Goal: Task Accomplishment & Management: Complete application form

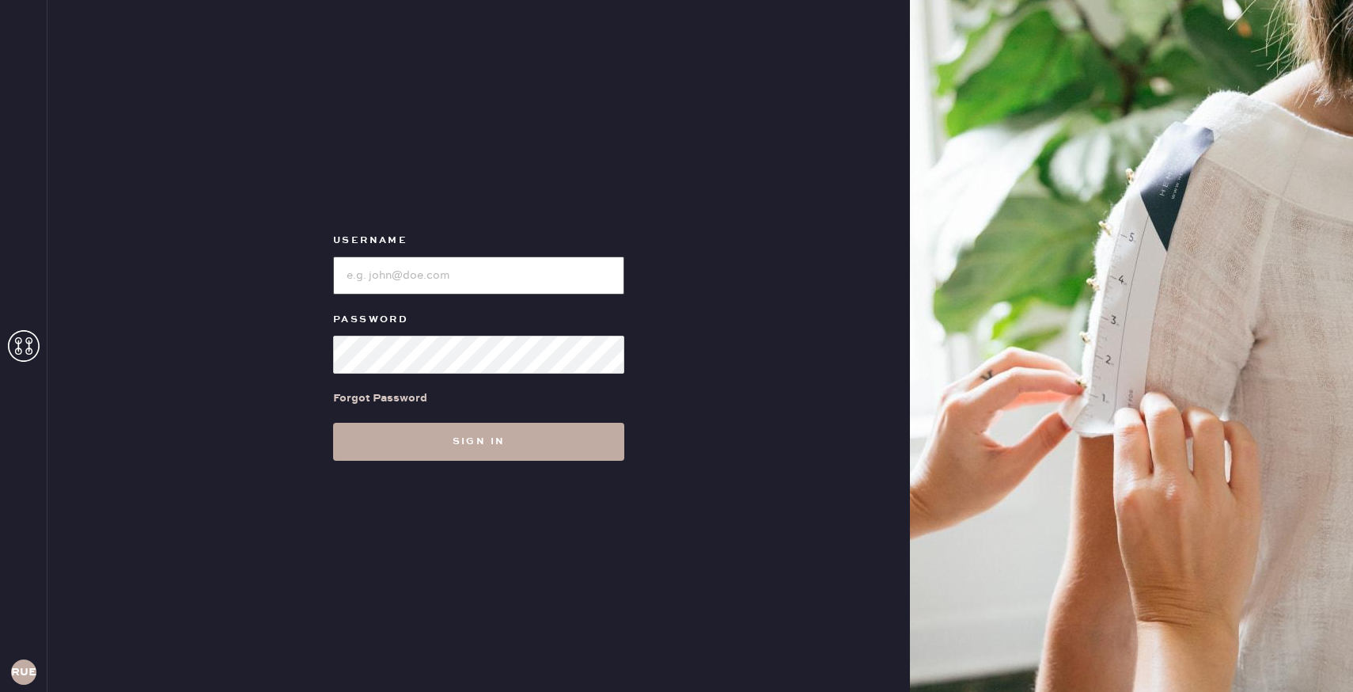
type input "reformationuppereastside"
click at [522, 438] on button "Sign in" at bounding box center [478, 442] width 291 height 38
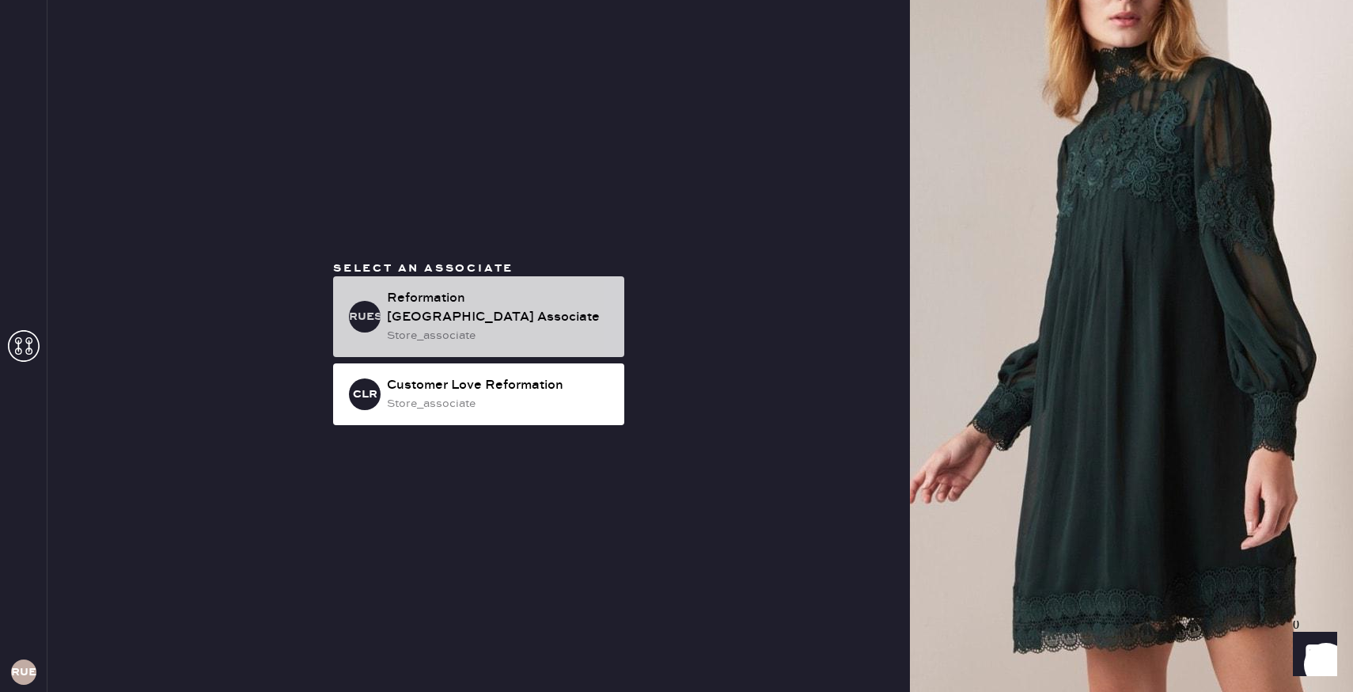
click at [492, 316] on div "Reformation [GEOGRAPHIC_DATA] Associate" at bounding box center [499, 308] width 225 height 38
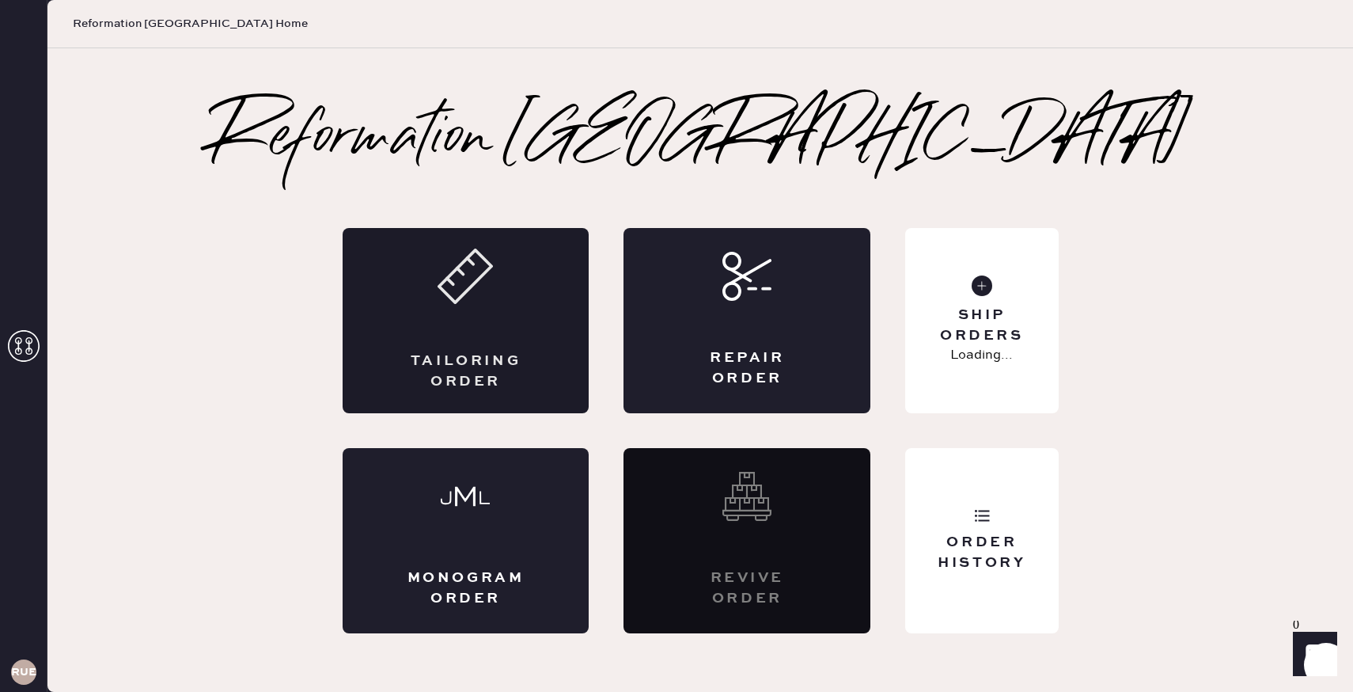
click at [515, 325] on div "Tailoring Order" at bounding box center [466, 320] width 247 height 185
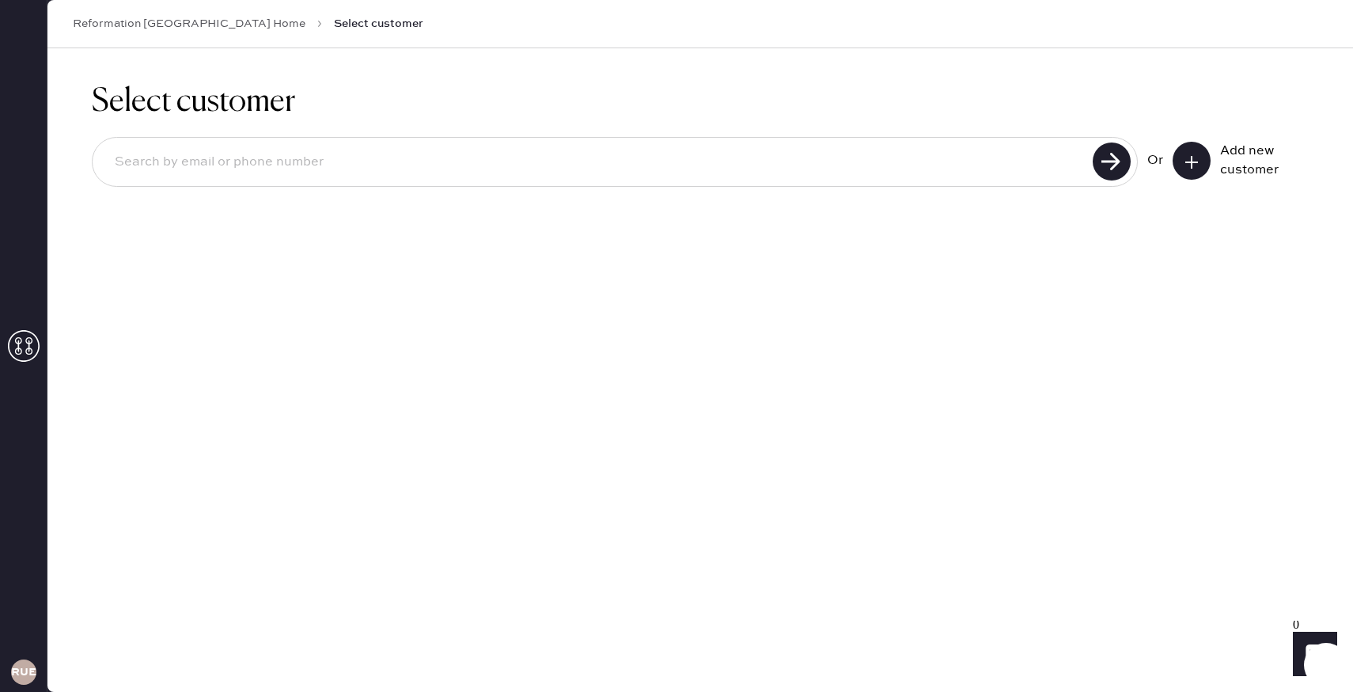
click at [1190, 165] on icon at bounding box center [1192, 162] width 16 height 16
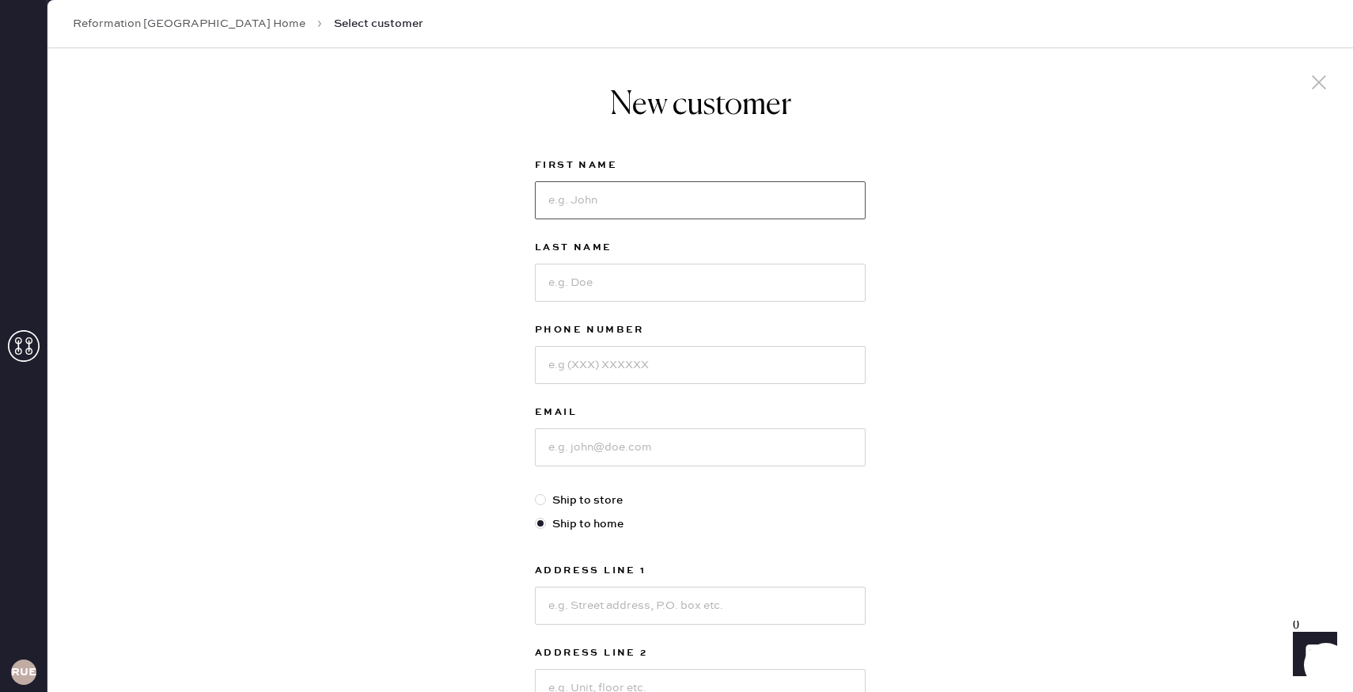
click at [738, 218] on input at bounding box center [700, 200] width 331 height 38
type input "[PERSON_NAME]"
click at [647, 289] on input at bounding box center [700, 283] width 331 height 38
type input "[PERSON_NAME]"
click at [632, 368] on input at bounding box center [700, 365] width 331 height 38
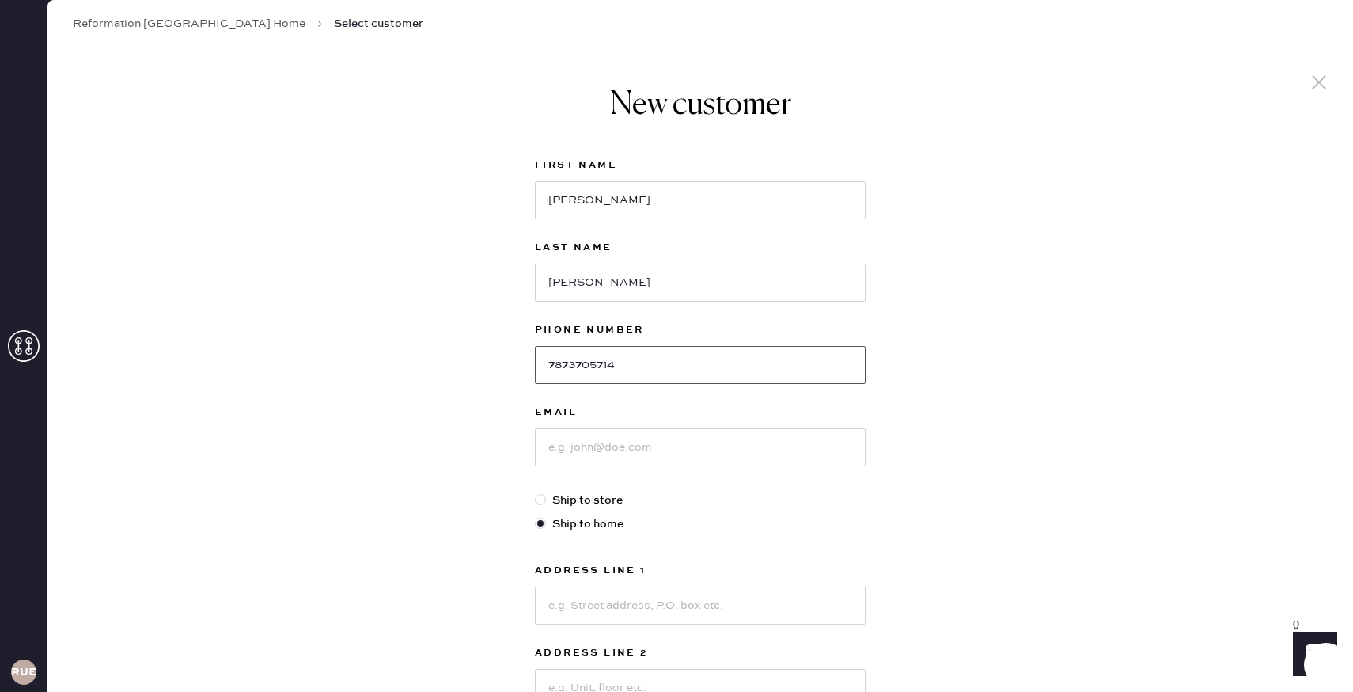
type input "7873705714"
click at [596, 447] on input at bounding box center [700, 447] width 331 height 38
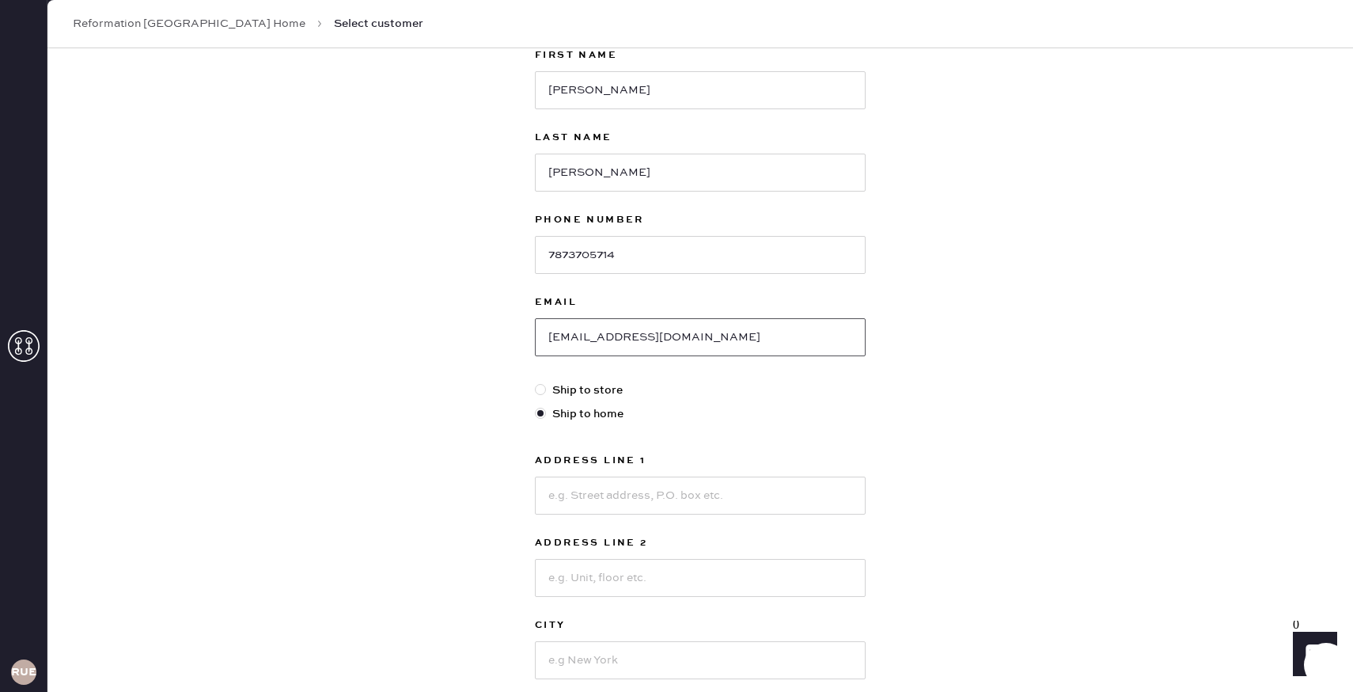
scroll to position [112, 0]
type input "[EMAIL_ADDRESS][DOMAIN_NAME]"
click at [616, 499] on input at bounding box center [700, 494] width 331 height 38
type input "[STREET_ADDRESS]"
click at [593, 594] on input at bounding box center [700, 576] width 331 height 38
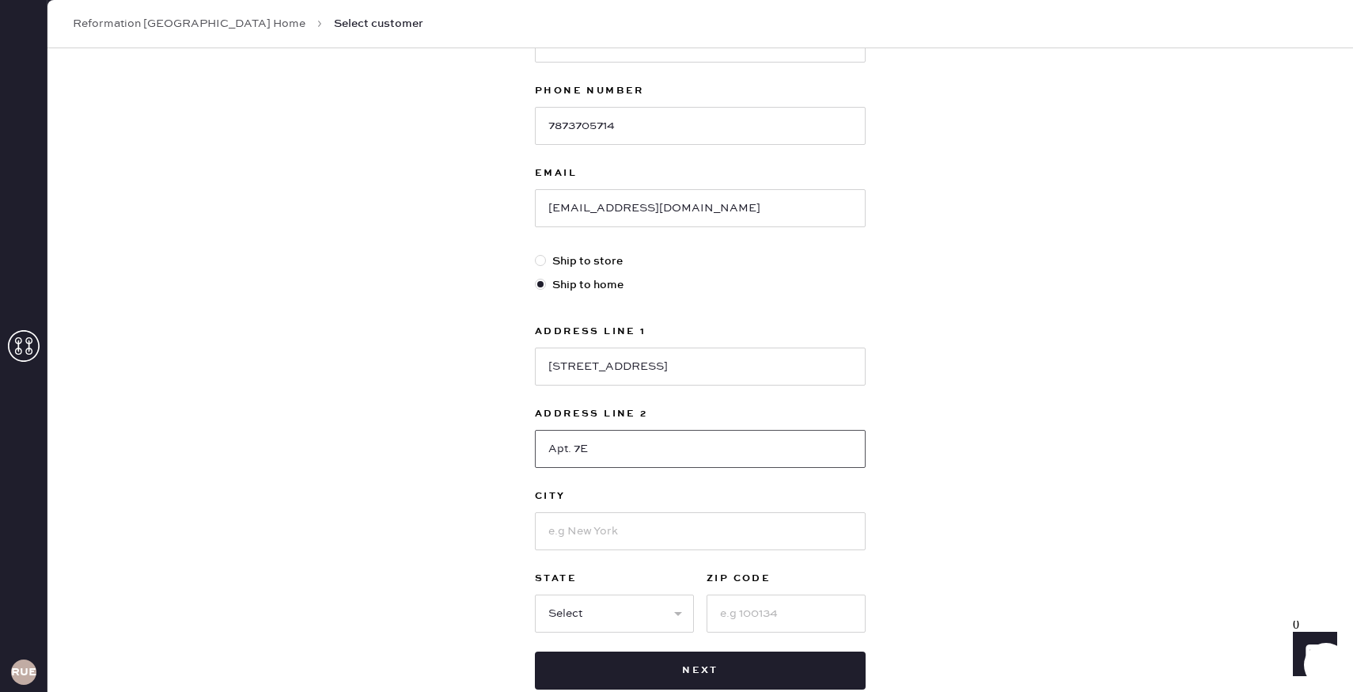
scroll to position [240, 0]
type input "Apt. 7E"
click at [620, 535] on input at bounding box center [700, 530] width 331 height 38
type input "[US_STATE]"
click at [503, 592] on div "New customer First Name [PERSON_NAME] Last Name [PERSON_NAME] Phone Number [PHO…" at bounding box center [700, 298] width 1306 height 981
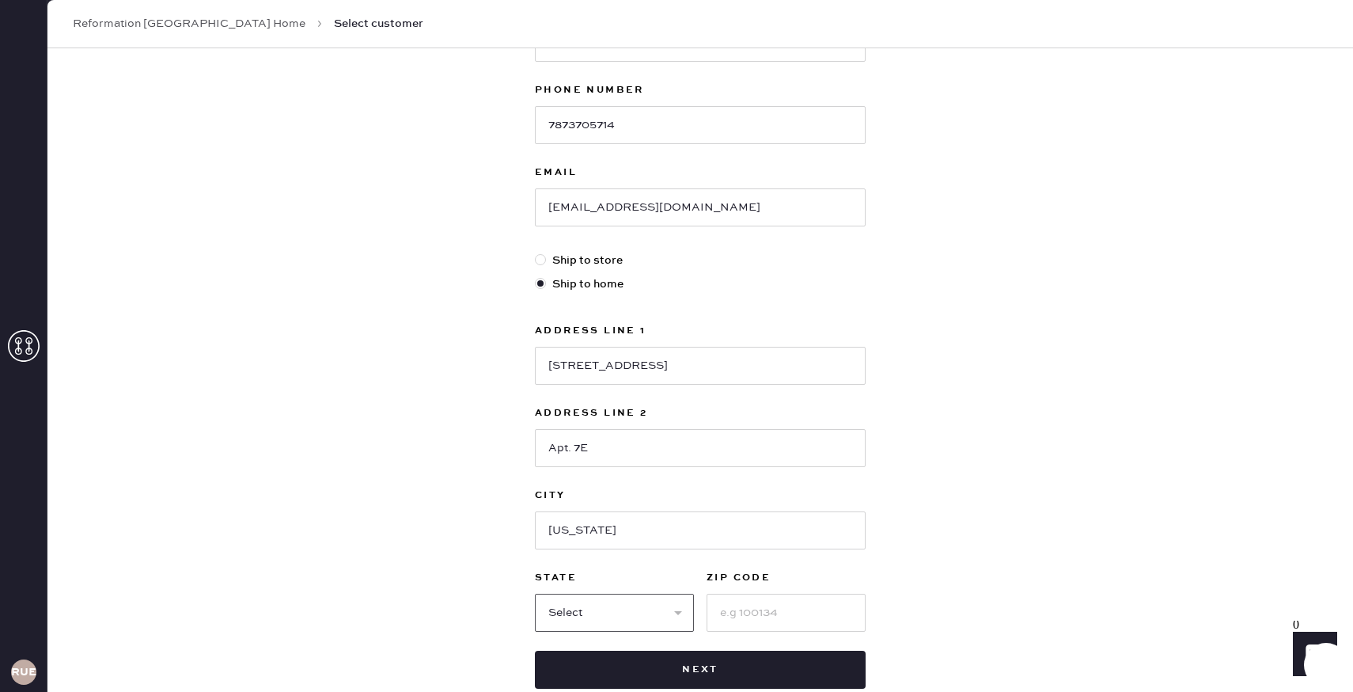
click at [580, 605] on select "Select AK AL AR AZ CA CO CT [GEOGRAPHIC_DATA] DE FL [GEOGRAPHIC_DATA] HI [GEOGR…" at bounding box center [614, 613] width 159 height 38
select select "NY"
click at [752, 606] on input at bounding box center [786, 613] width 159 height 38
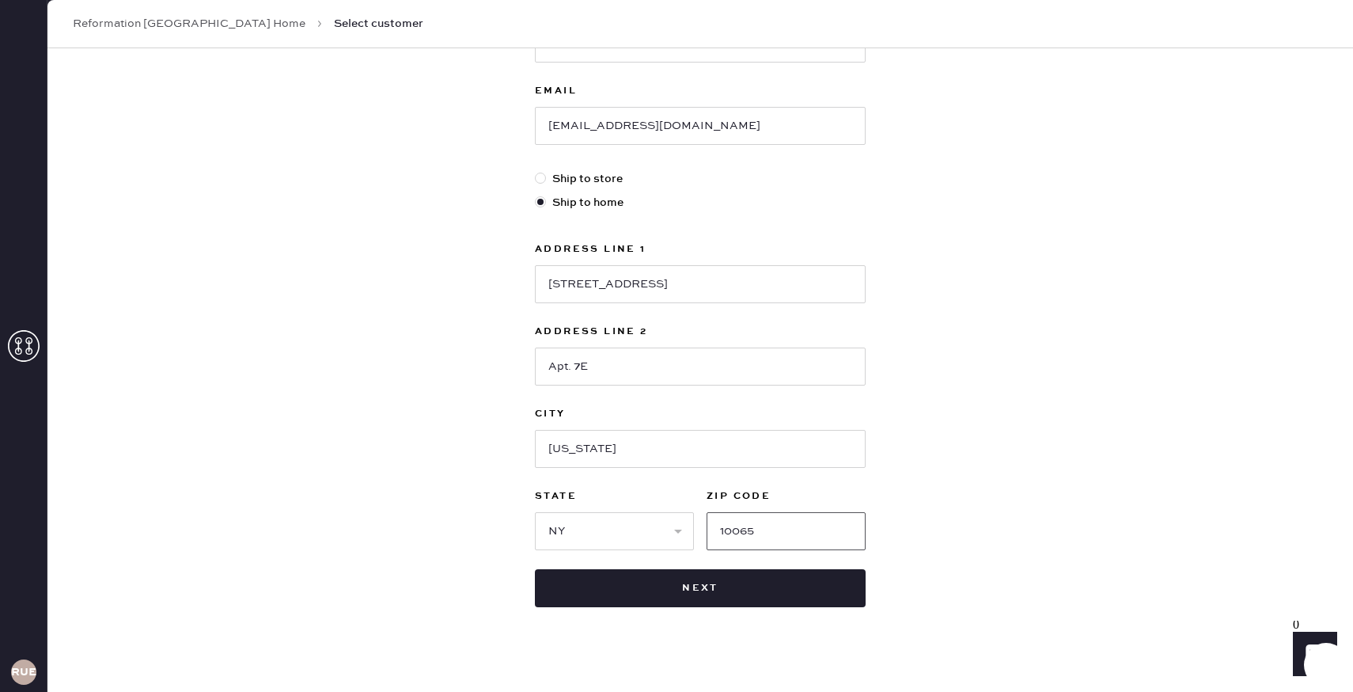
scroll to position [338, 0]
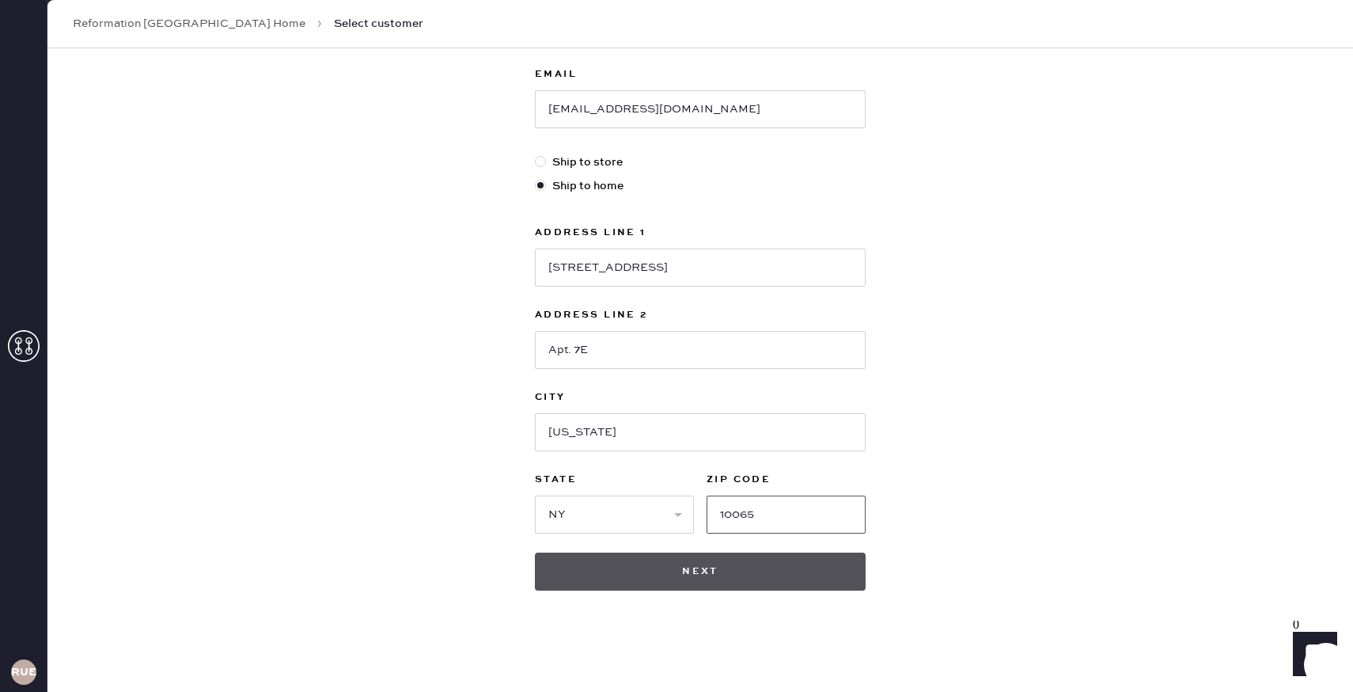
type input "10065"
click at [804, 577] on button "Next" at bounding box center [700, 571] width 331 height 38
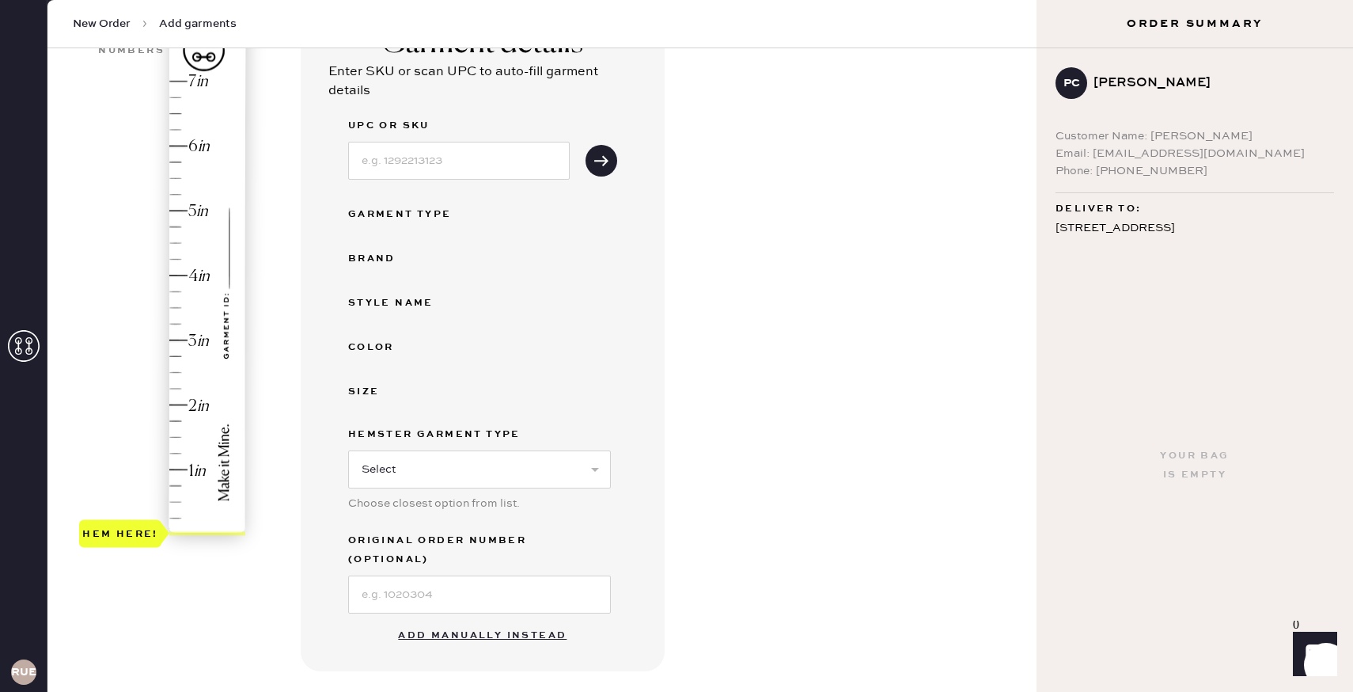
scroll to position [161, 0]
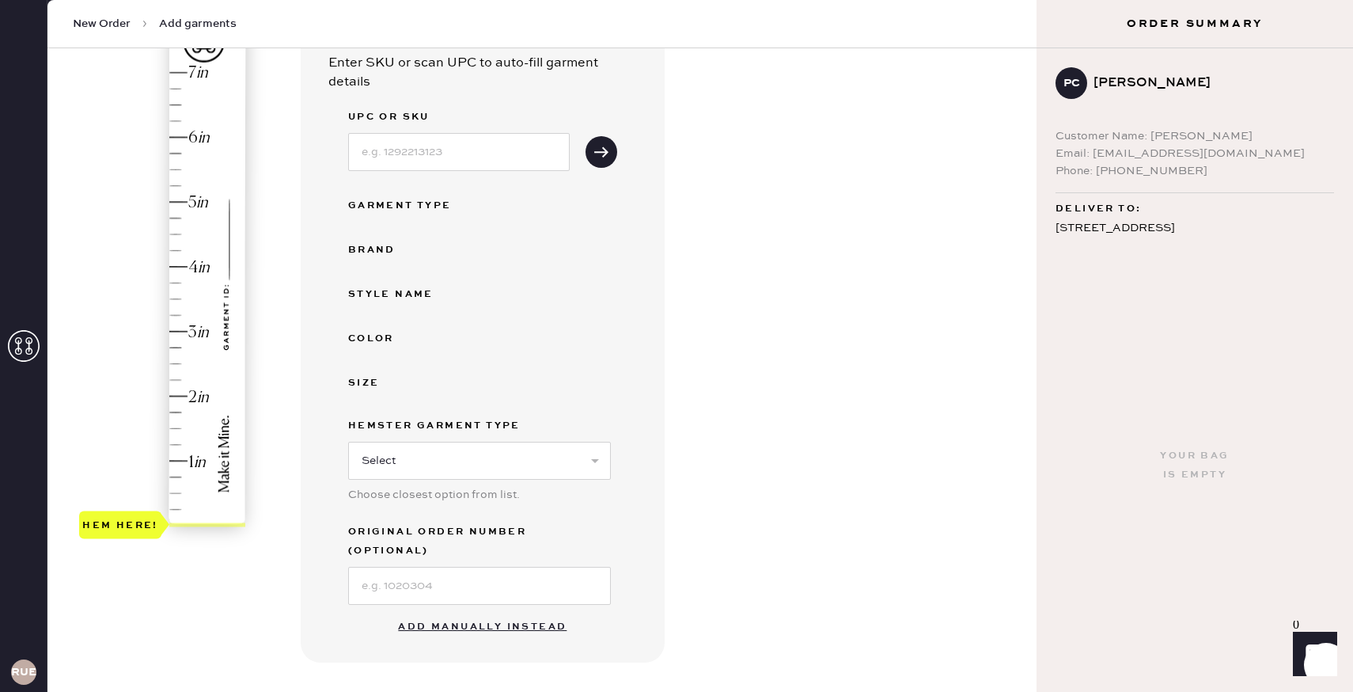
click at [497, 611] on button "Add manually instead" at bounding box center [483, 627] width 188 height 32
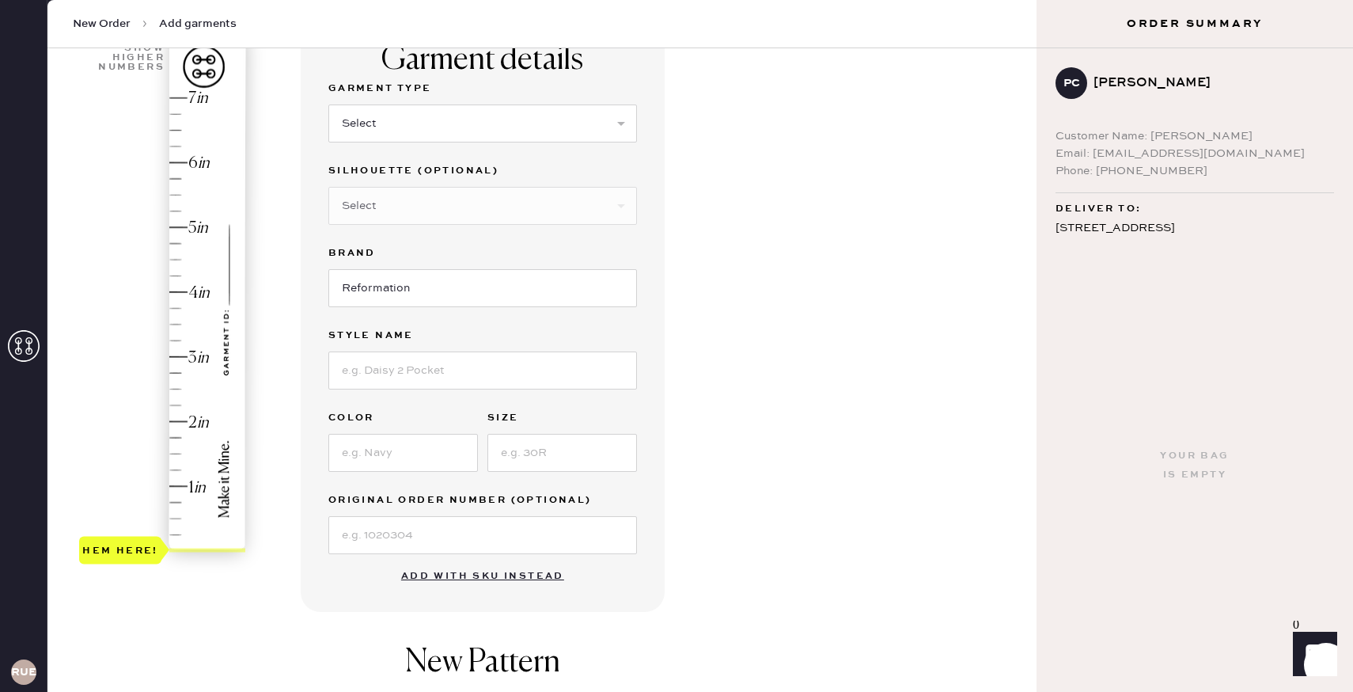
scroll to position [125, 0]
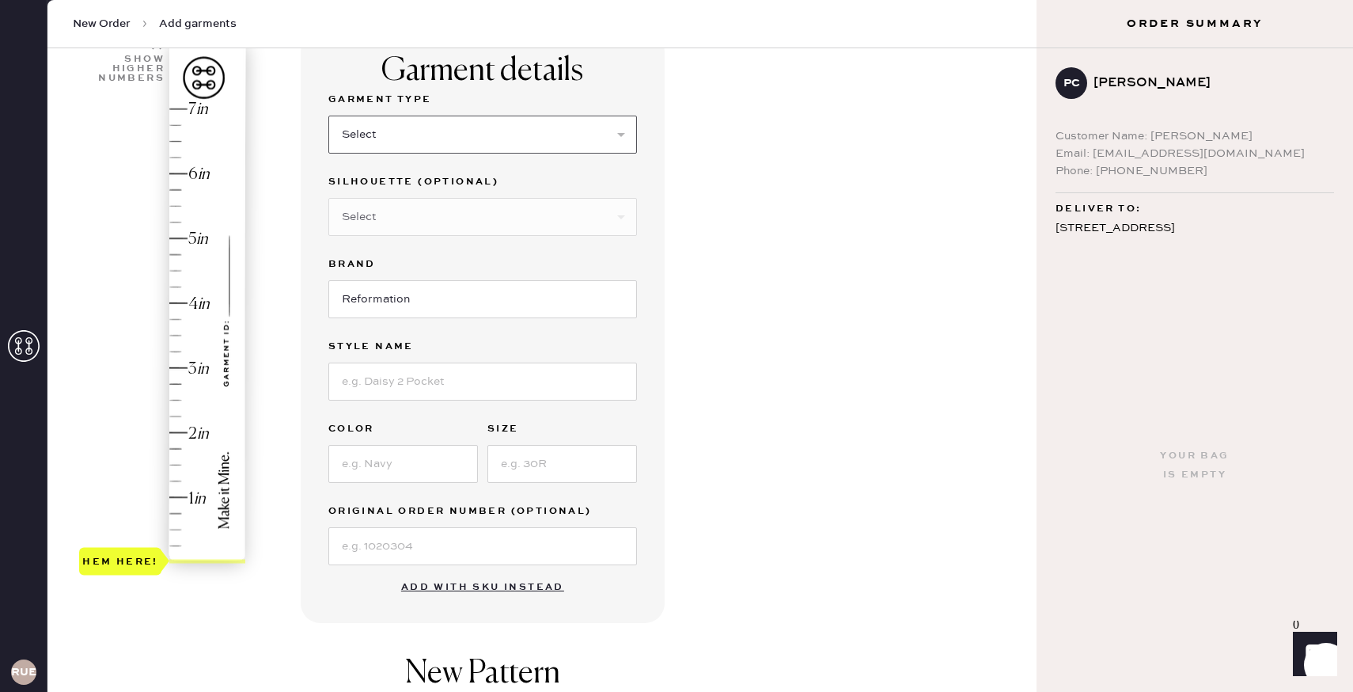
click at [512, 138] on select "Select Basic Skirt Jeans Leggings Pants Shorts Basic Sleeved Dress Basic Sleeve…" at bounding box center [482, 135] width 309 height 38
select select "8"
click at [507, 218] on select "Select Maxi Dress Midi Dress Mini Dress Other" at bounding box center [482, 217] width 309 height 38
select select "27"
click at [464, 379] on input at bounding box center [482, 381] width 309 height 38
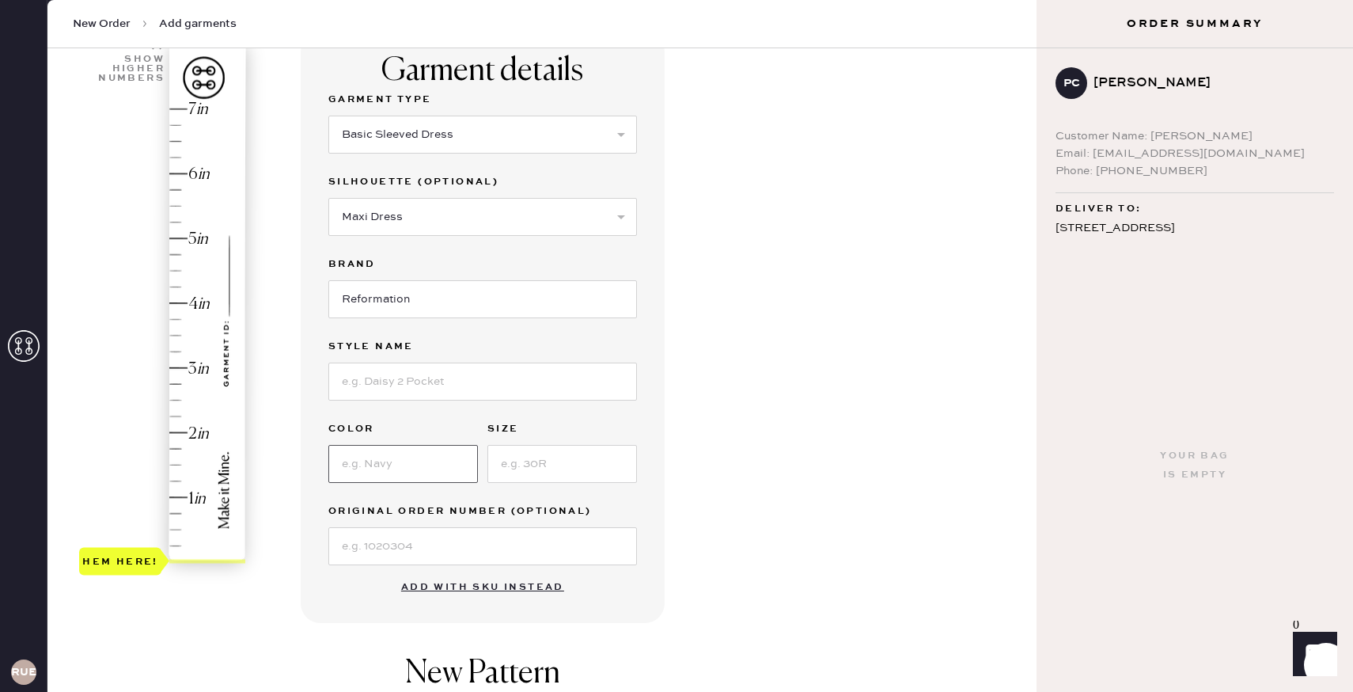
click at [346, 466] on input at bounding box center [403, 464] width 150 height 38
type input "s19136251"
type input "C"
type input "8"
click at [457, 379] on input at bounding box center [482, 381] width 309 height 38
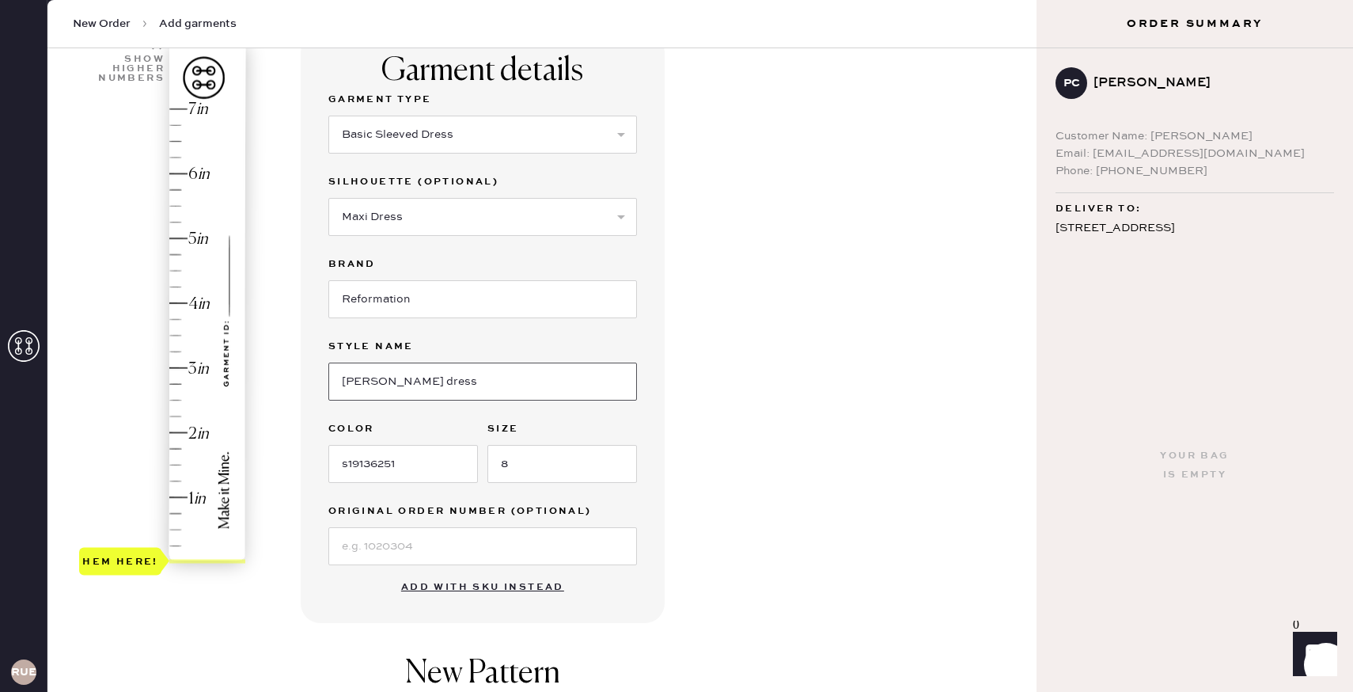
type input "[PERSON_NAME] dress"
type input "2"
click at [180, 431] on div "Hem here!" at bounding box center [163, 335] width 169 height 467
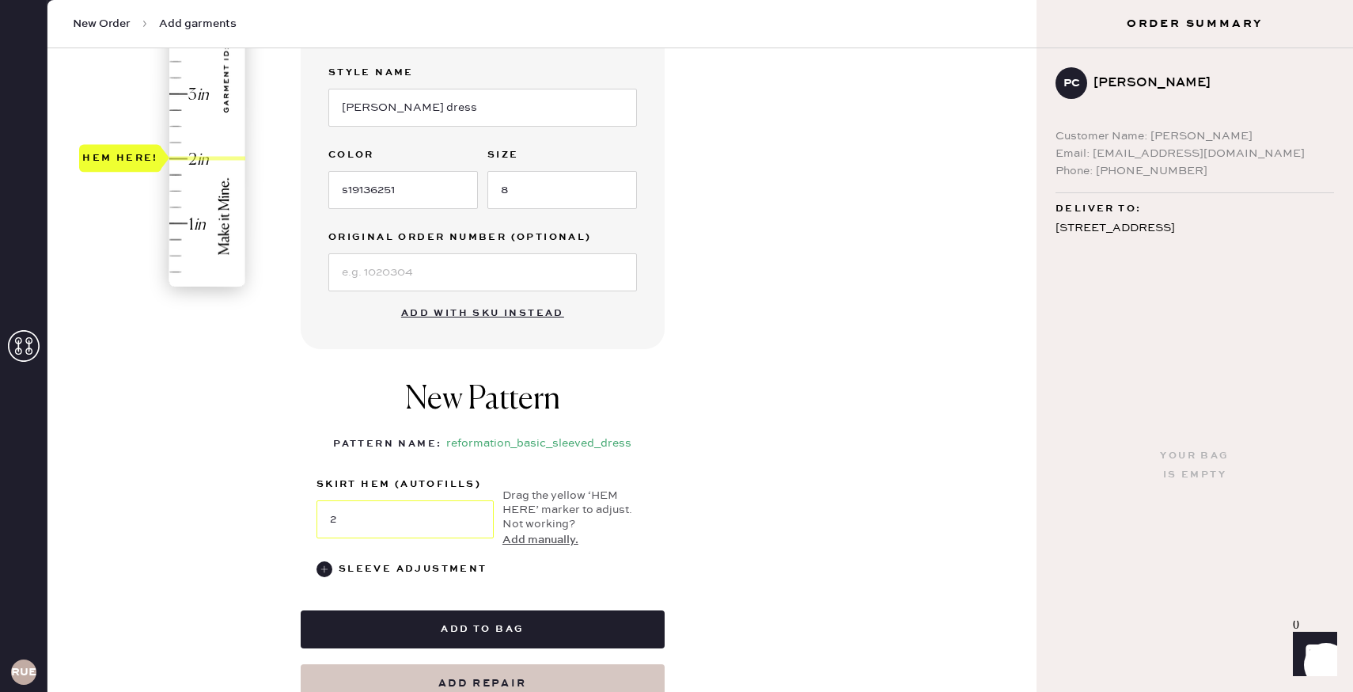
scroll to position [423, 0]
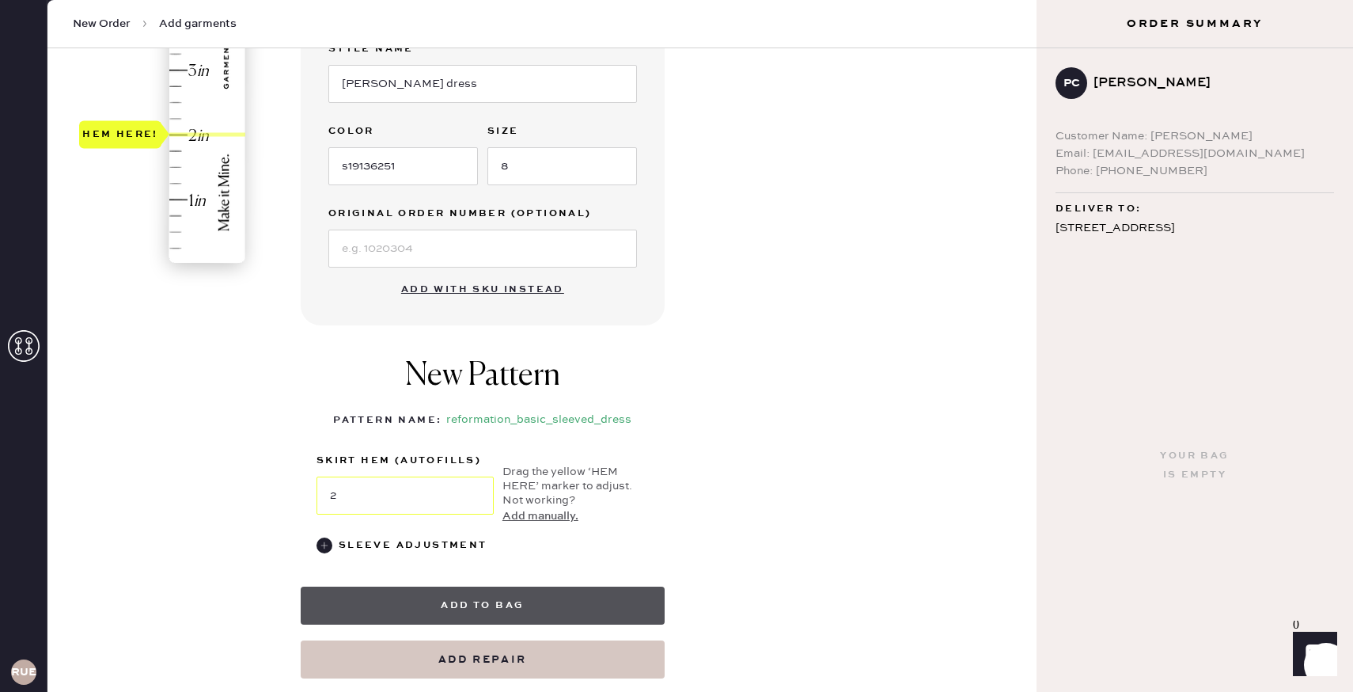
click at [523, 595] on button "Add to bag" at bounding box center [483, 605] width 364 height 38
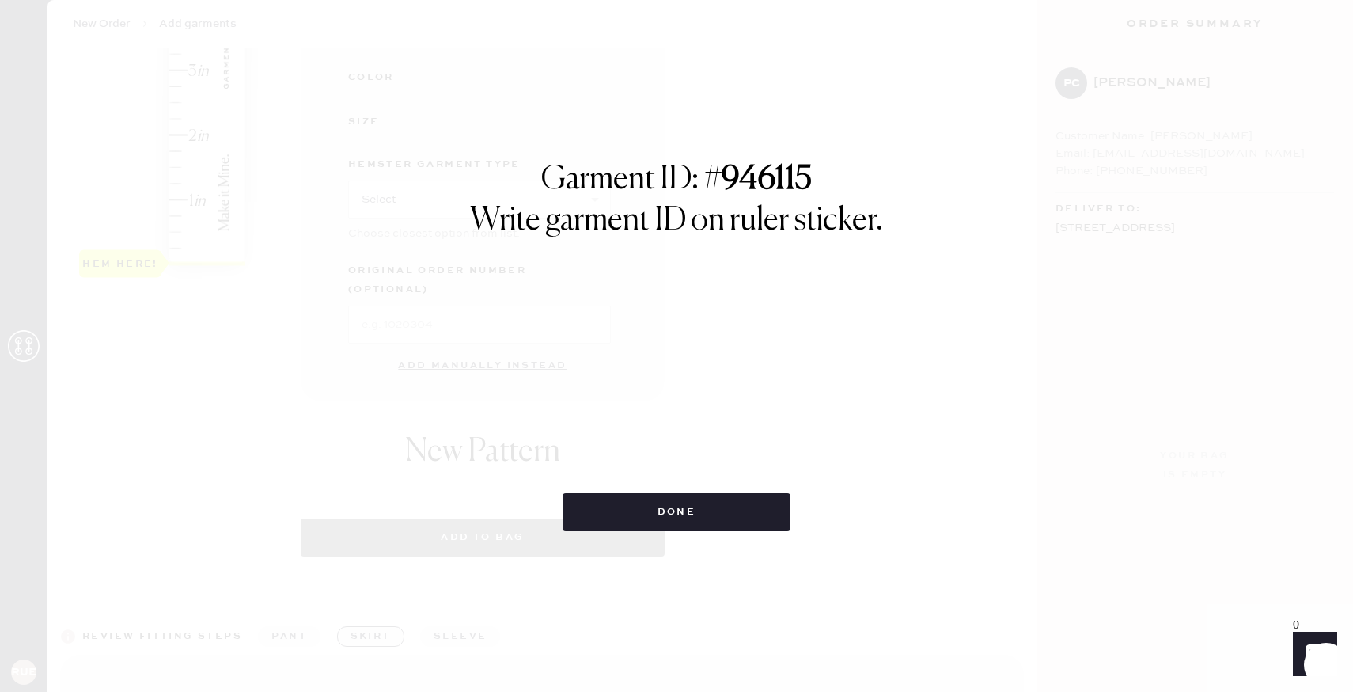
select select "8"
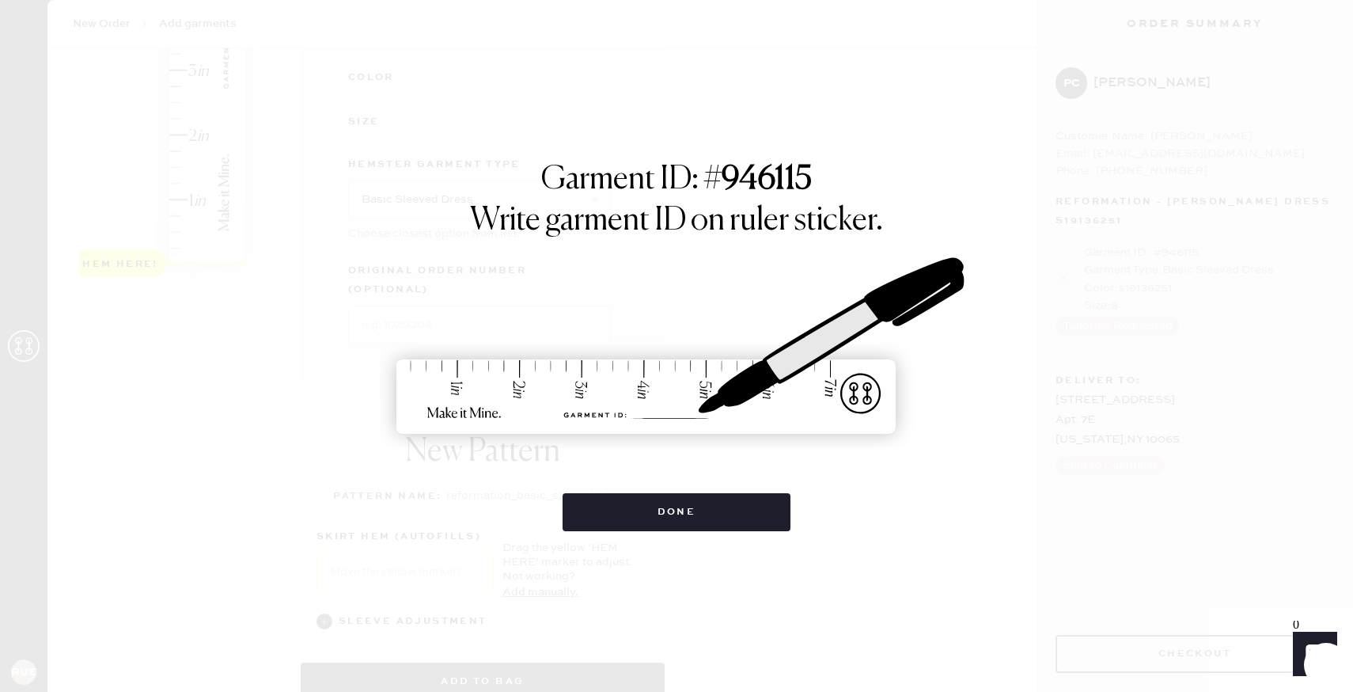
click at [647, 536] on div "Garment ID: # 946115 Write garment ID on ruler sticker. Done" at bounding box center [676, 346] width 1353 height 692
click at [647, 523] on button "Done" at bounding box center [677, 512] width 229 height 38
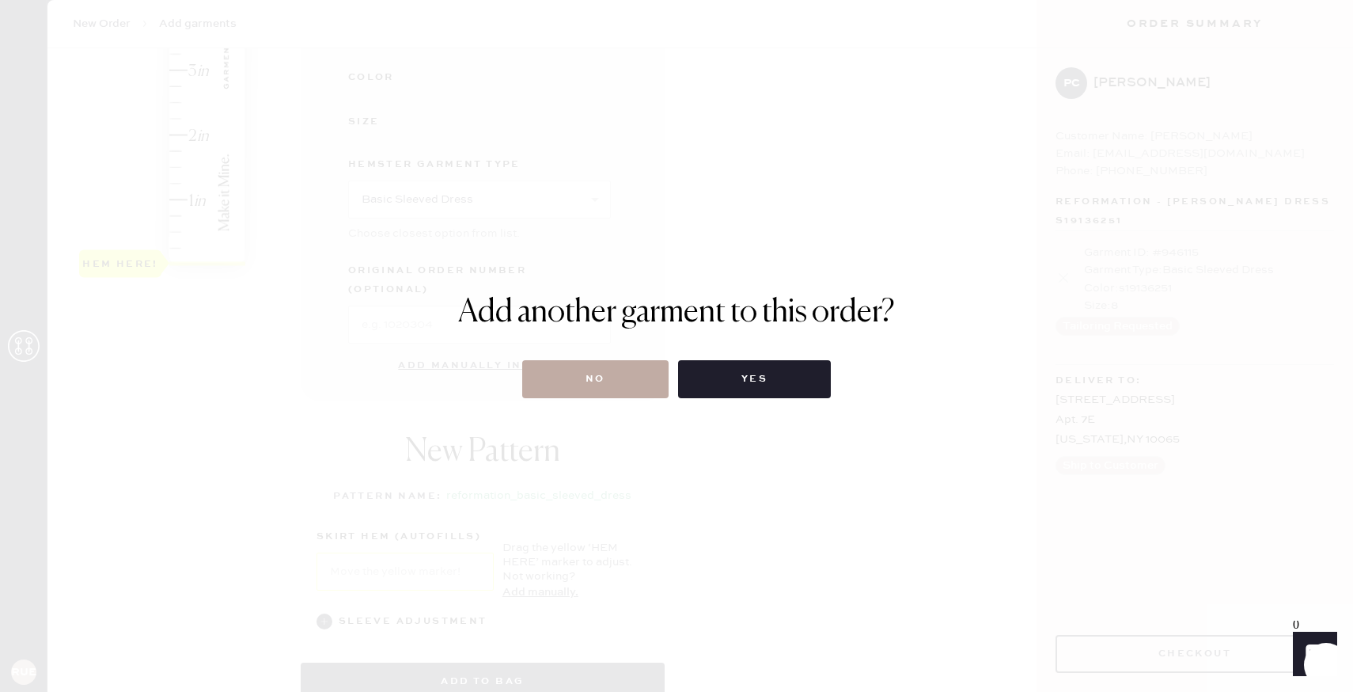
click at [610, 382] on button "No" at bounding box center [595, 379] width 146 height 38
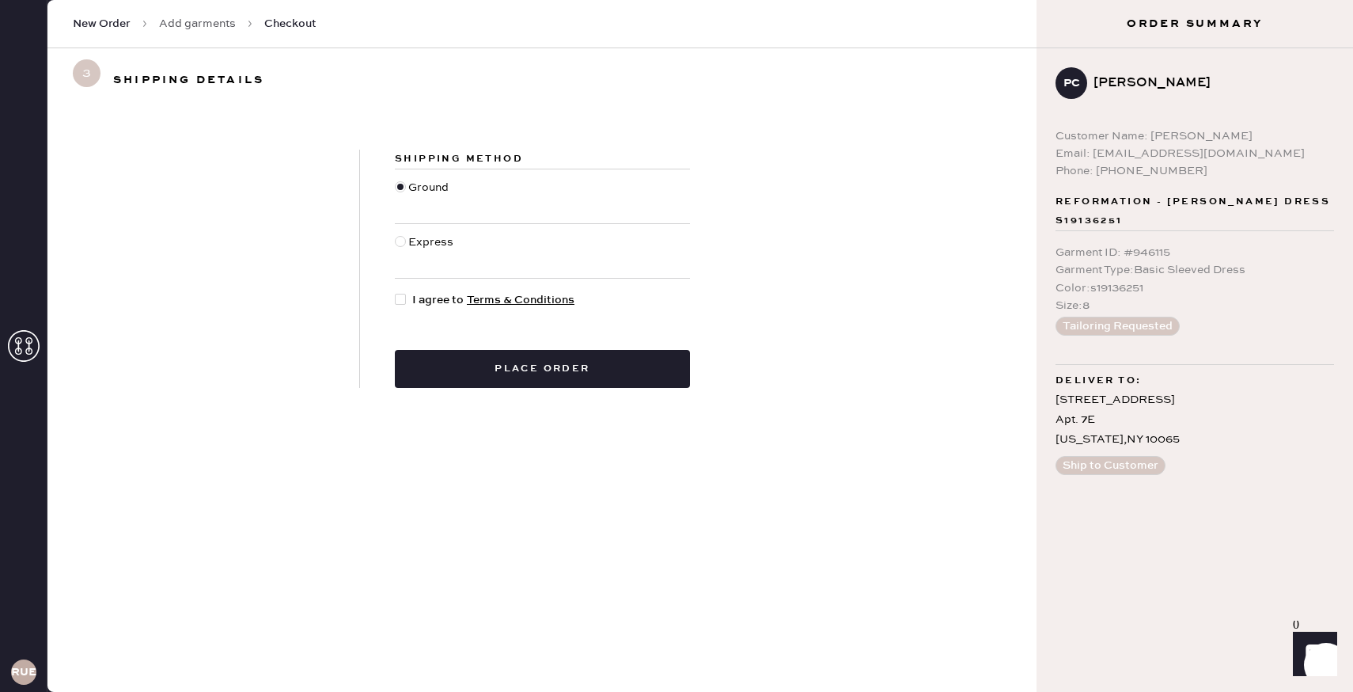
click at [398, 301] on div at bounding box center [400, 299] width 11 height 11
click at [396, 292] on input "I agree to Terms & Conditions" at bounding box center [395, 291] width 1 height 1
checkbox input "true"
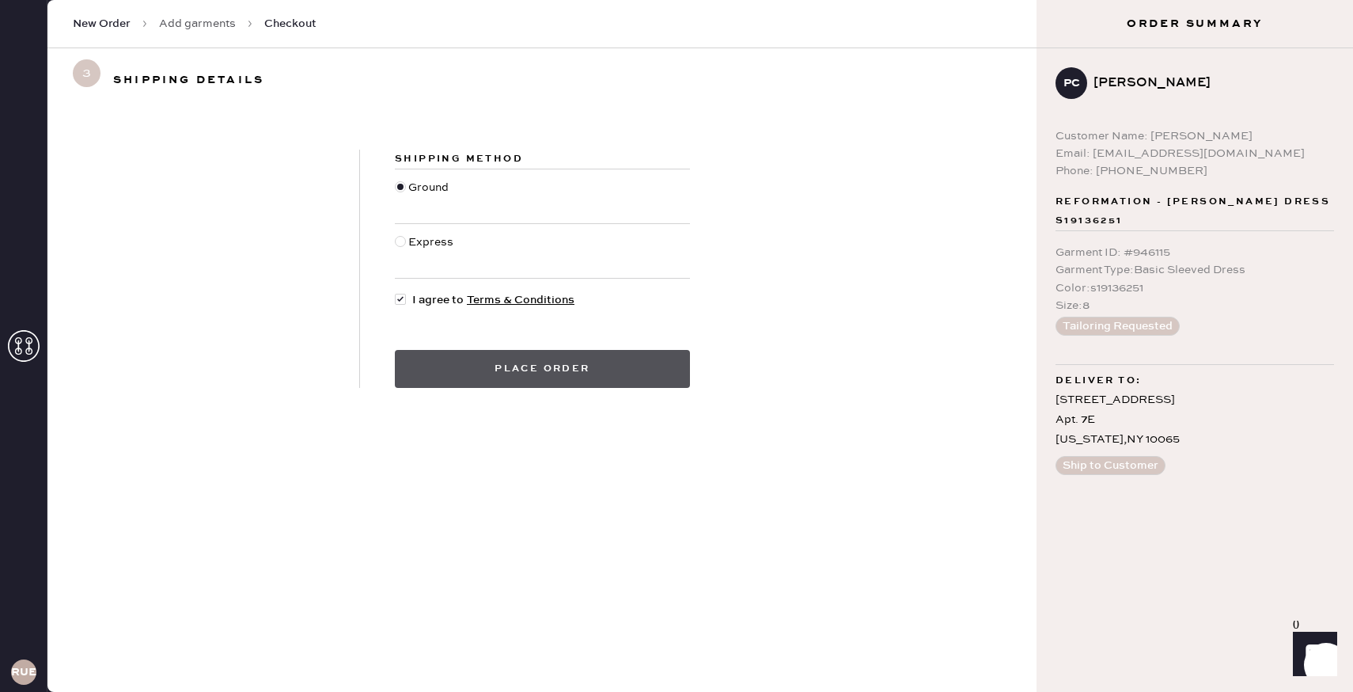
click at [476, 366] on button "Place order" at bounding box center [542, 369] width 295 height 38
